Goal: Information Seeking & Learning: Learn about a topic

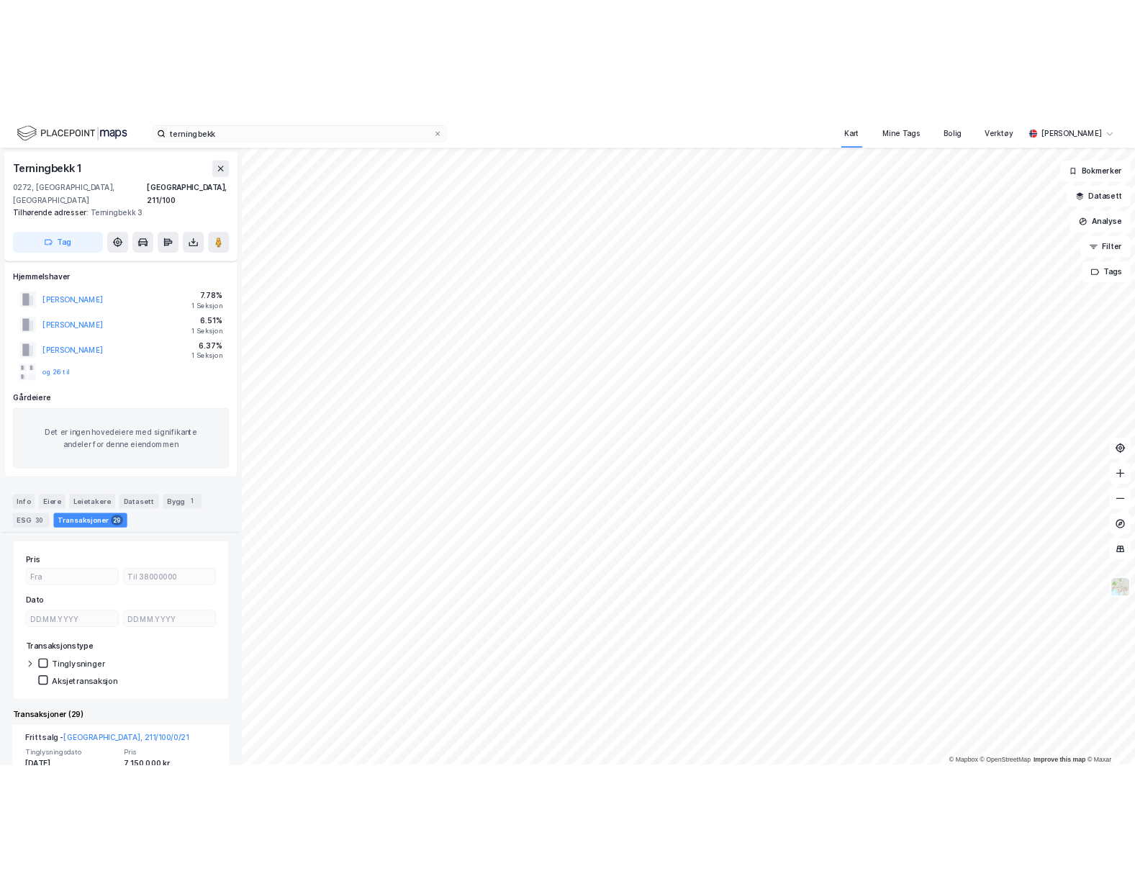
scroll to position [636, 0]
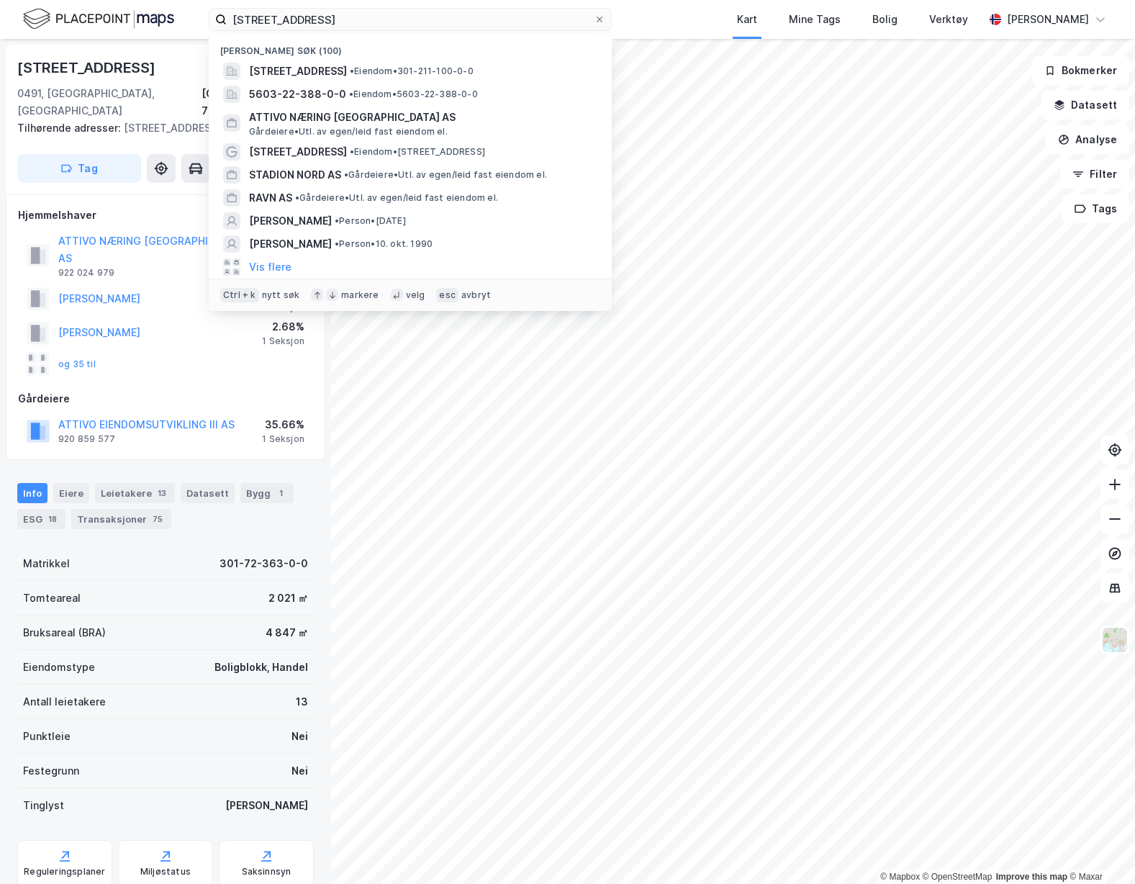
click at [357, 23] on input "kjelsåsveien 160" at bounding box center [410, 20] width 367 height 22
